Goal: Transaction & Acquisition: Purchase product/service

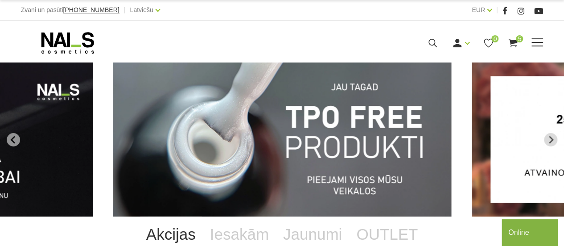
click at [533, 43] on span at bounding box center [537, 42] width 12 height 9
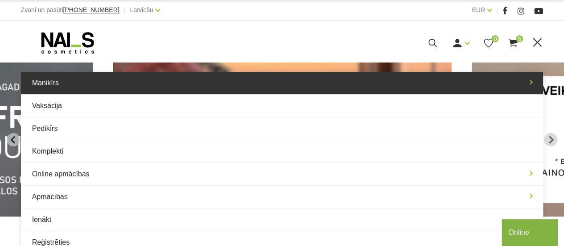
click at [531, 83] on link "Manikīrs" at bounding box center [282, 83] width 522 height 22
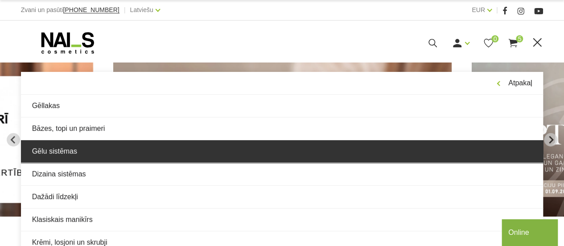
click at [96, 151] on link "Gēlu sistēmas" at bounding box center [282, 151] width 522 height 22
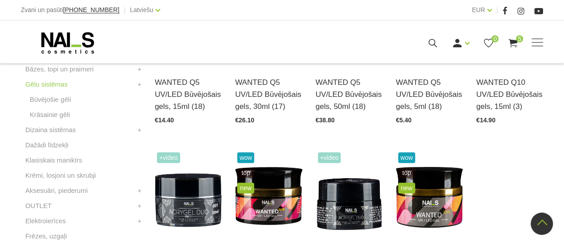
scroll to position [285, 0]
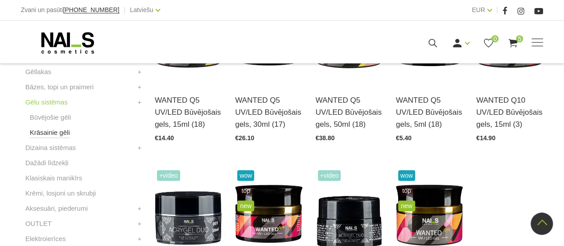
click at [58, 133] on link "Krāsainie gēli" at bounding box center [50, 132] width 40 height 11
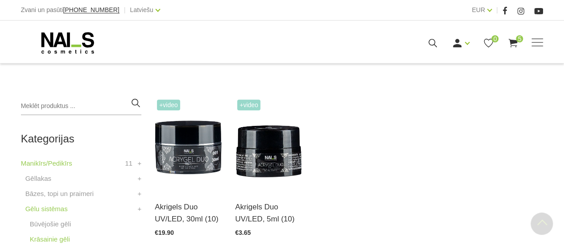
scroll to position [184, 0]
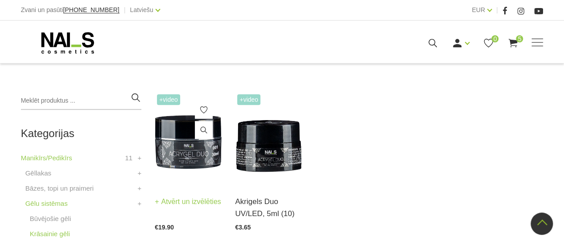
click at [181, 147] on img at bounding box center [188, 138] width 67 height 92
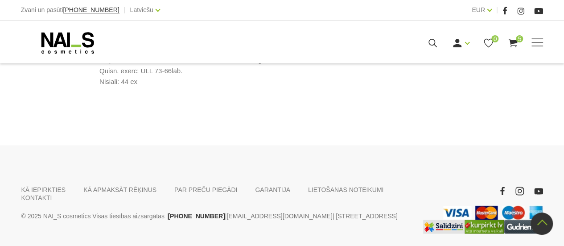
scroll to position [714, 0]
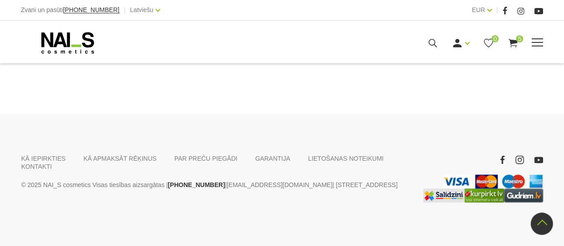
click at [537, 42] on span at bounding box center [537, 42] width 12 height 9
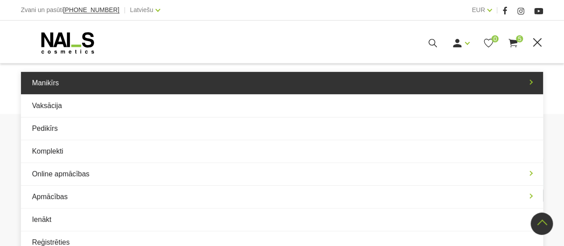
click at [57, 87] on link "Manikīrs" at bounding box center [282, 83] width 522 height 22
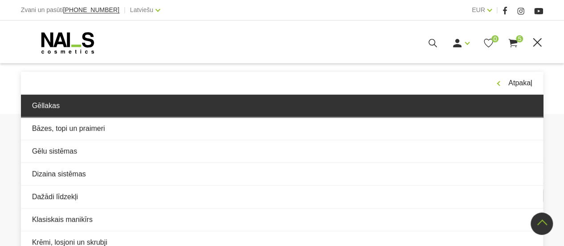
click at [45, 109] on link "Gēllakas" at bounding box center [282, 105] width 522 height 22
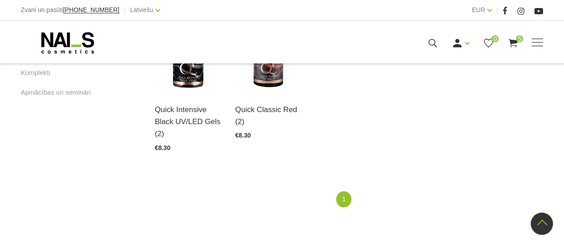
scroll to position [689, 0]
